Goal: Information Seeking & Learning: Find specific fact

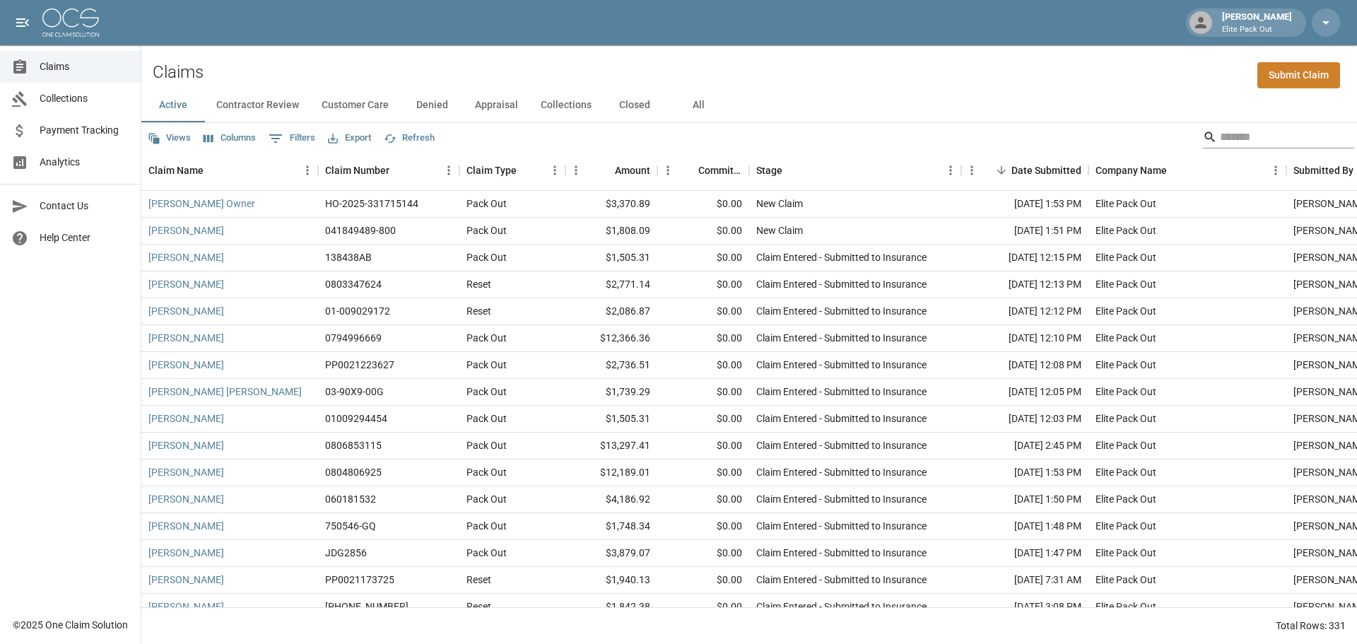
click at [1233, 131] on input "Search" at bounding box center [1276, 137] width 113 height 23
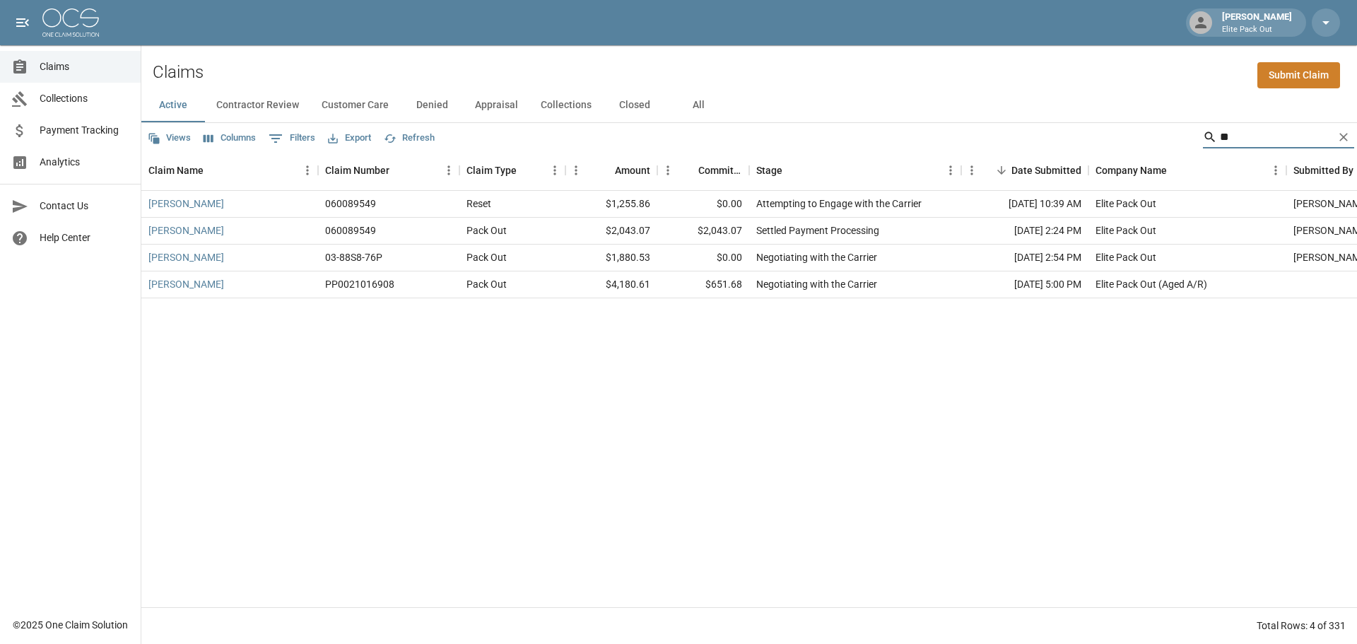
type input "*"
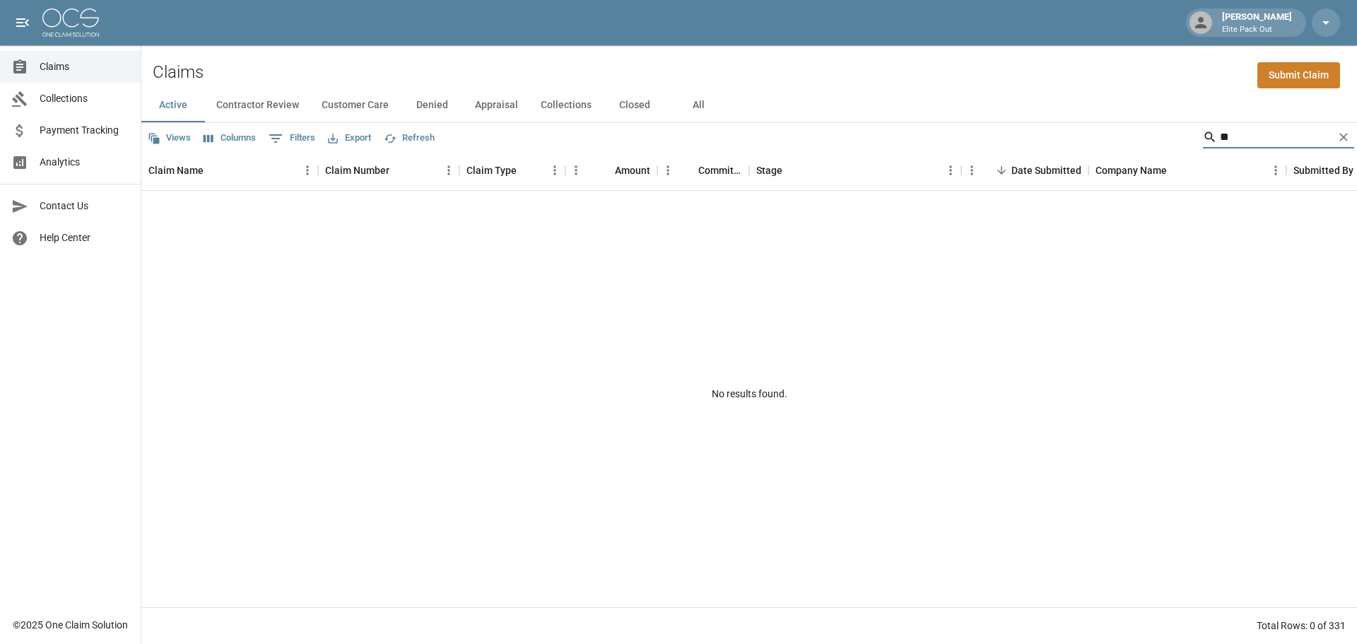
type input "*"
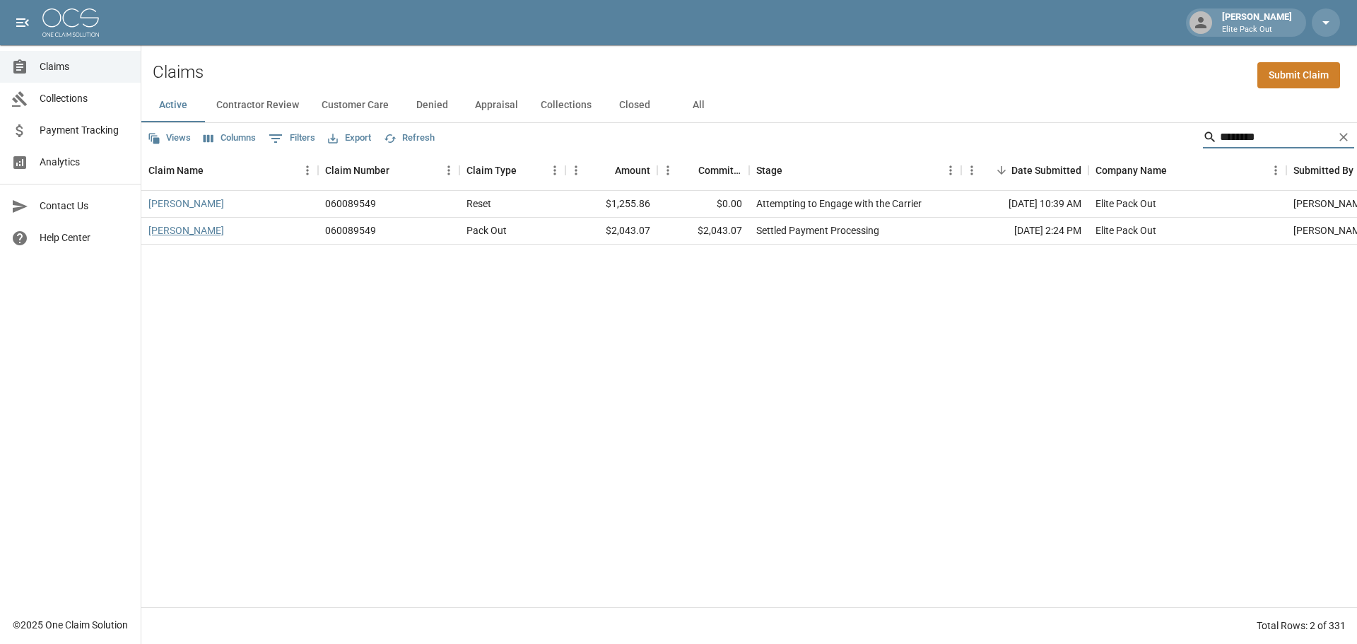
type input "********"
click at [188, 235] on link "[PERSON_NAME]" at bounding box center [186, 230] width 76 height 14
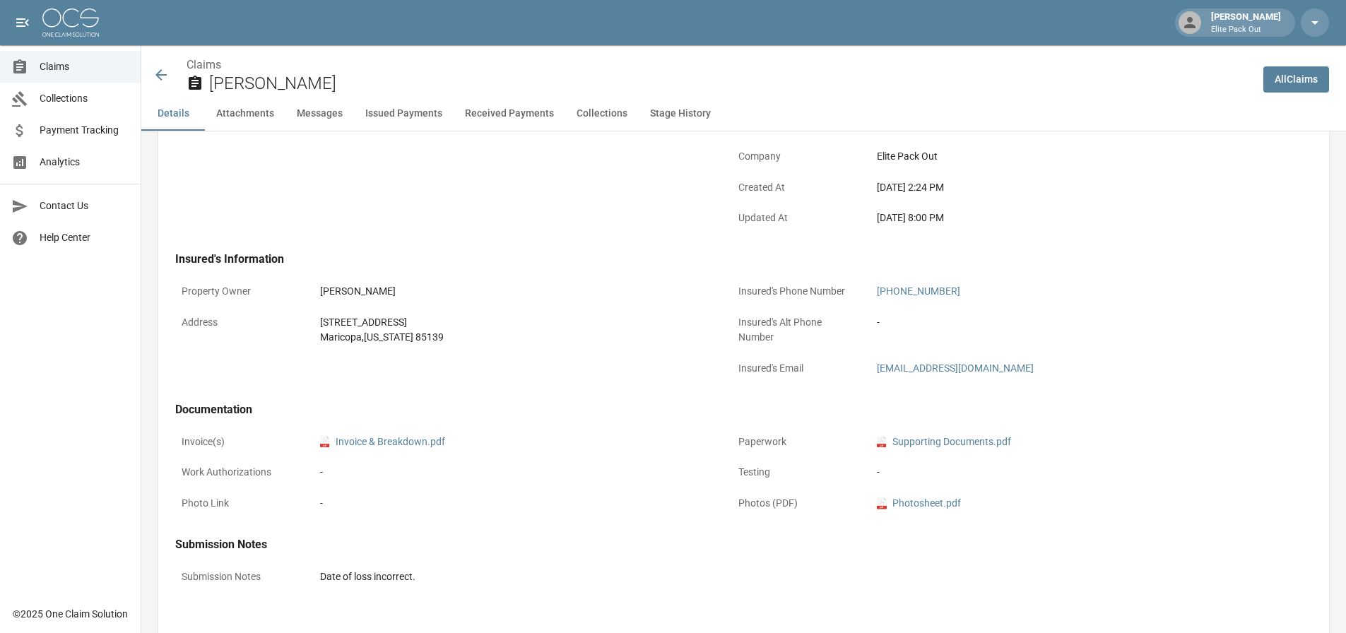
scroll to position [283, 0]
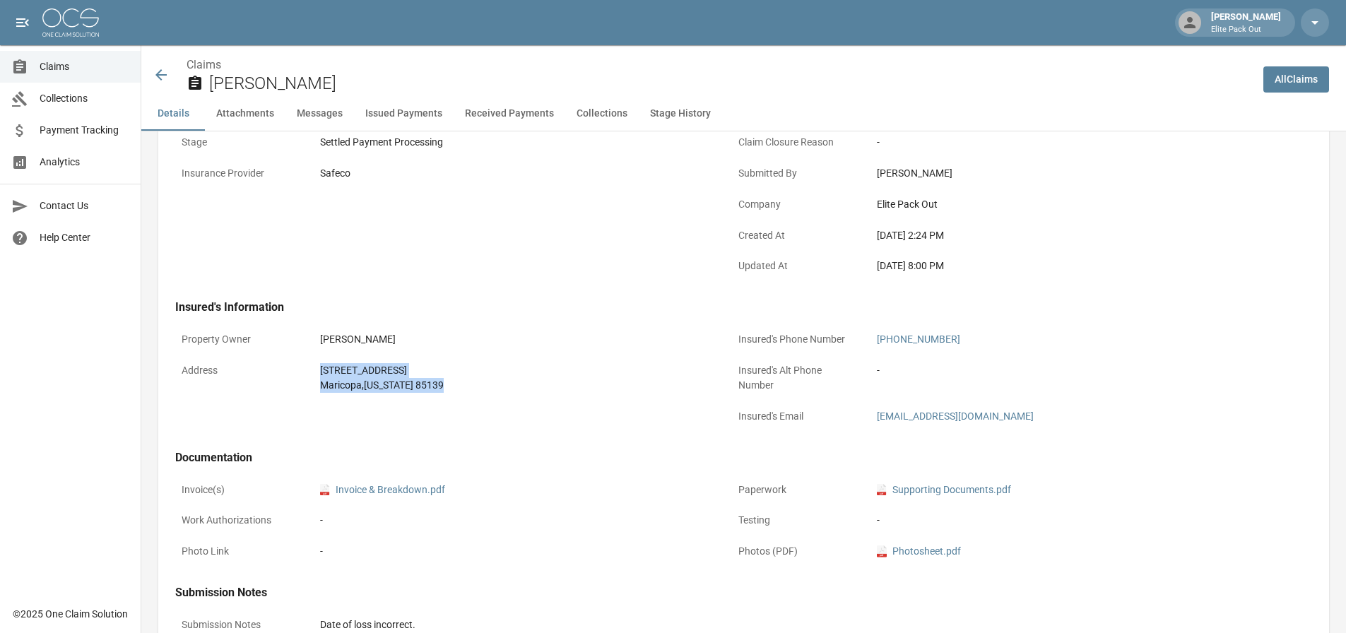
drag, startPoint x: 392, startPoint y: 370, endPoint x: 442, endPoint y: 385, distance: 51.6
click at [442, 385] on div "Address [STREET_ADDRESS][US_STATE]" at bounding box center [445, 378] width 540 height 42
copy div "[STREET_ADDRESS][US_STATE]"
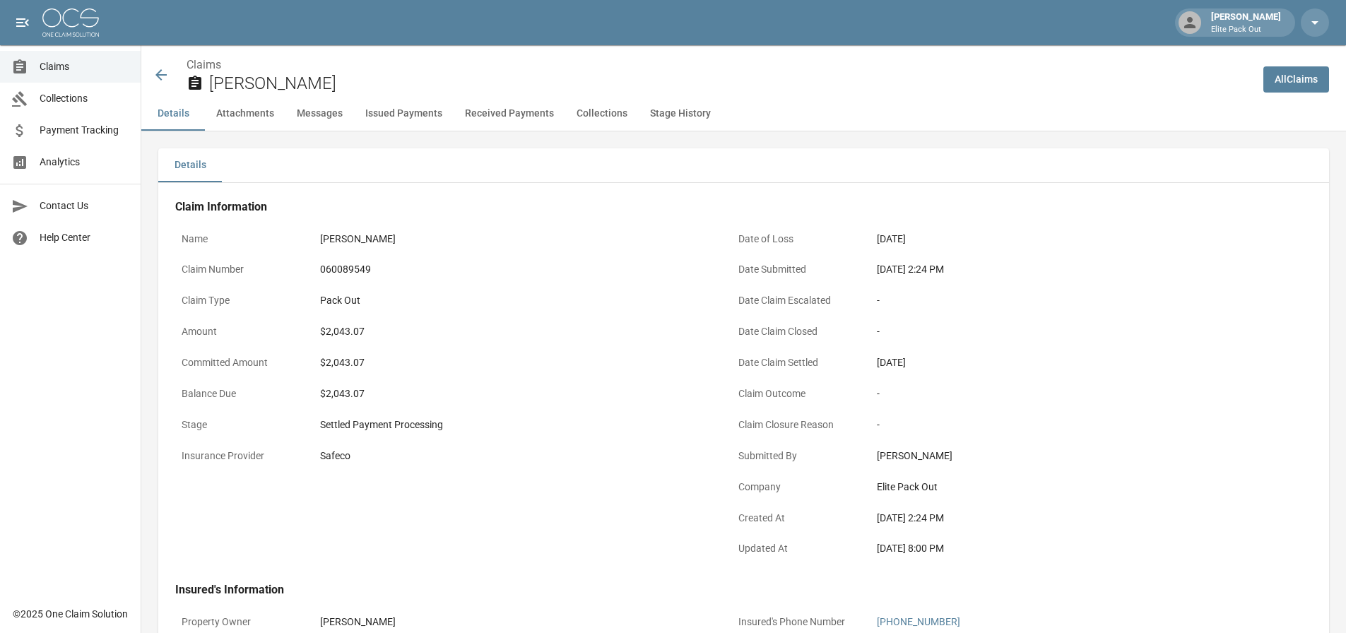
click at [338, 256] on div "060089549" at bounding box center [514, 270] width 401 height 28
click at [336, 266] on div "060089549" at bounding box center [514, 269] width 389 height 15
copy div "060089549"
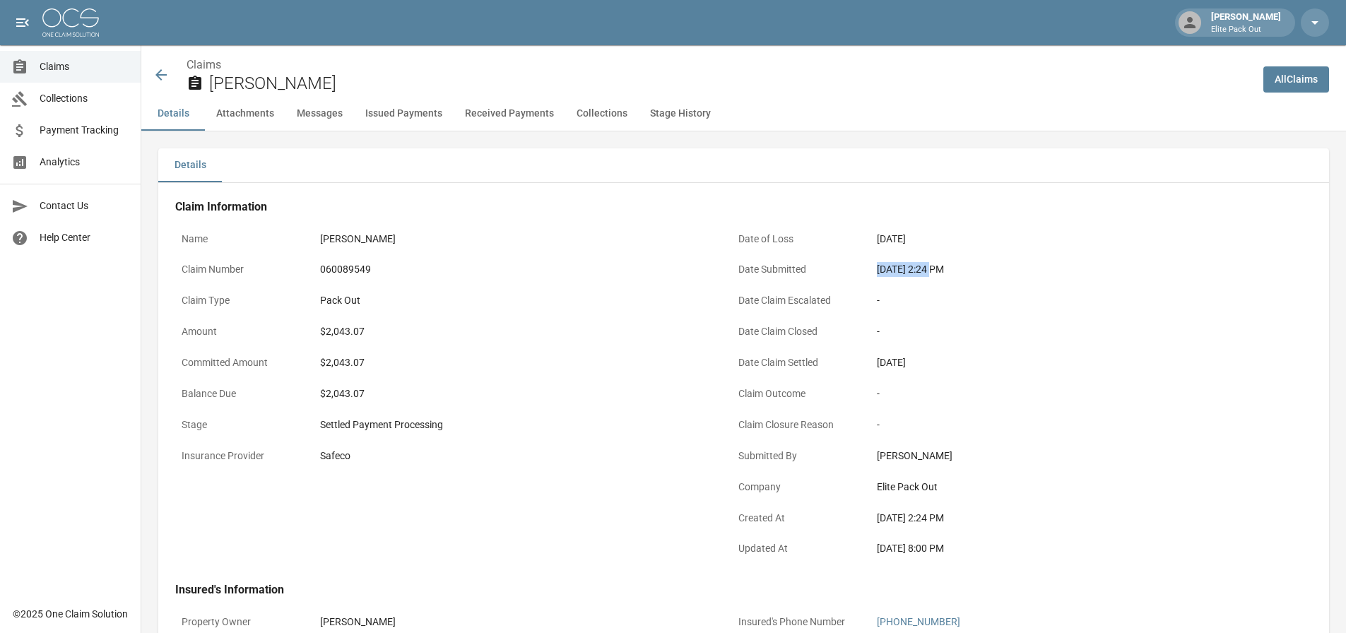
drag, startPoint x: 872, startPoint y: 266, endPoint x: 931, endPoint y: 270, distance: 59.5
click at [931, 270] on div "Date Submitted [DATE] 2:24 PM" at bounding box center [1002, 271] width 540 height 31
copy div "[DATE]"
